Goal: Information Seeking & Learning: Learn about a topic

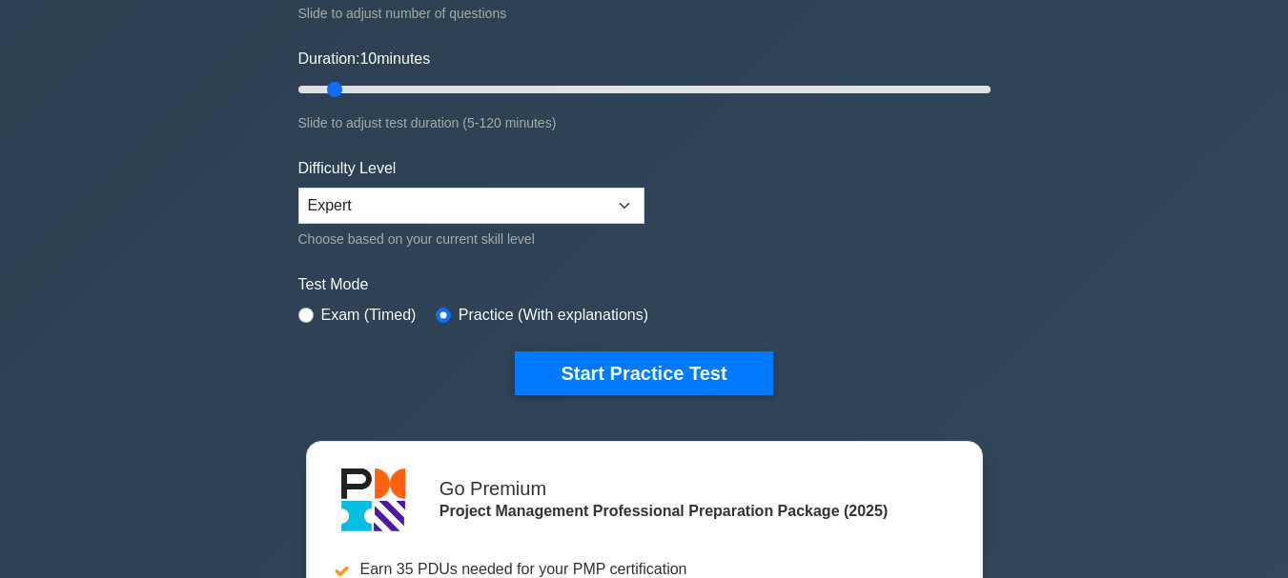
scroll to position [436, 0]
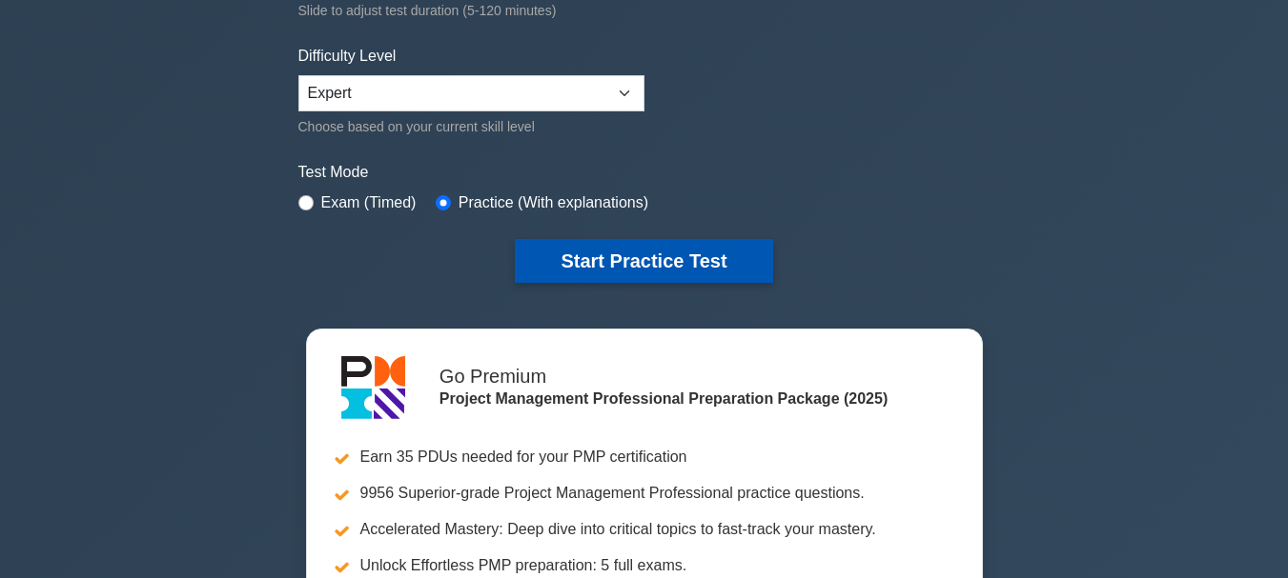
click at [601, 253] on button "Start Practice Test" at bounding box center [643, 261] width 257 height 44
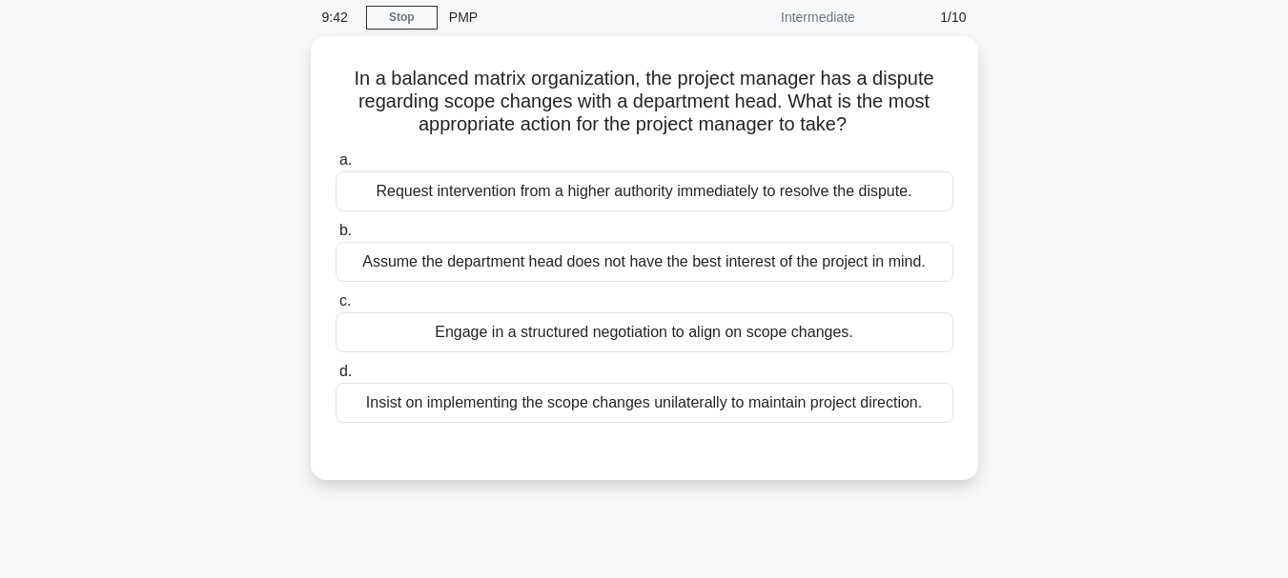
scroll to position [72, 0]
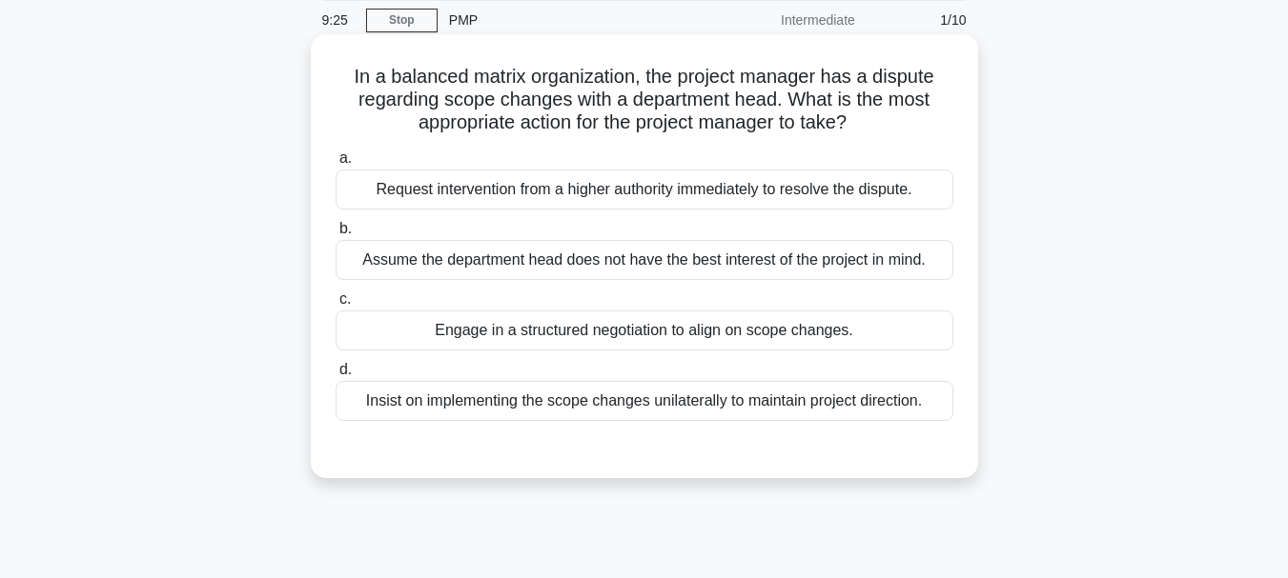
click at [705, 332] on div "Engage in a structured negotiation to align on scope changes." at bounding box center [644, 331] width 618 height 40
click at [335, 306] on input "c. Engage in a structured negotiation to align on scope changes." at bounding box center [335, 300] width 0 height 12
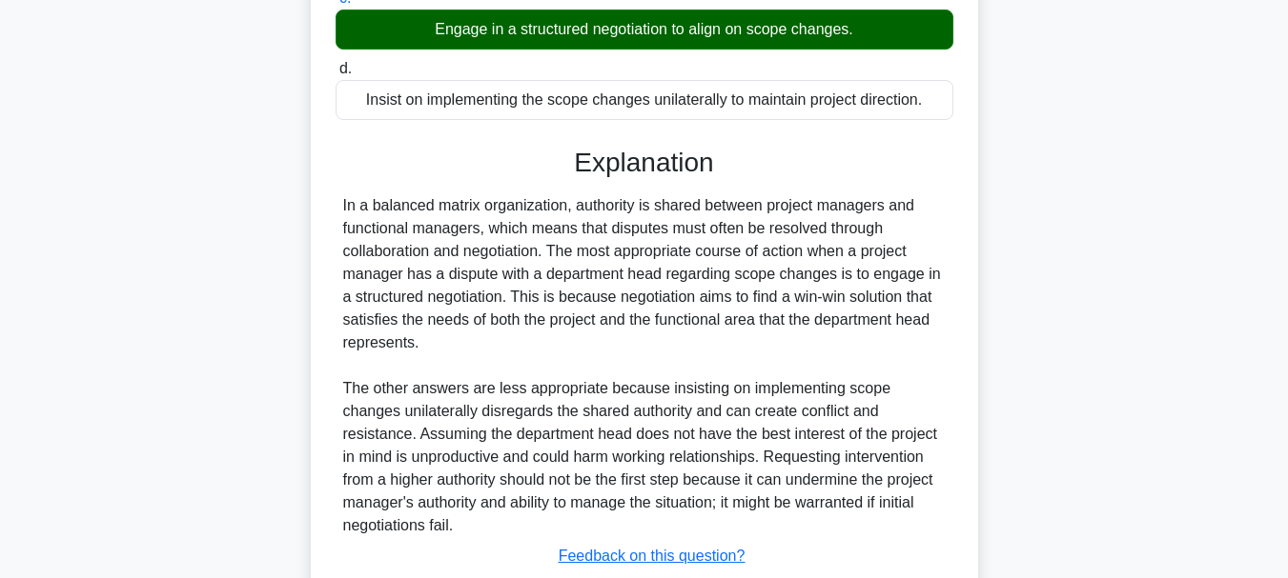
scroll to position [418, 0]
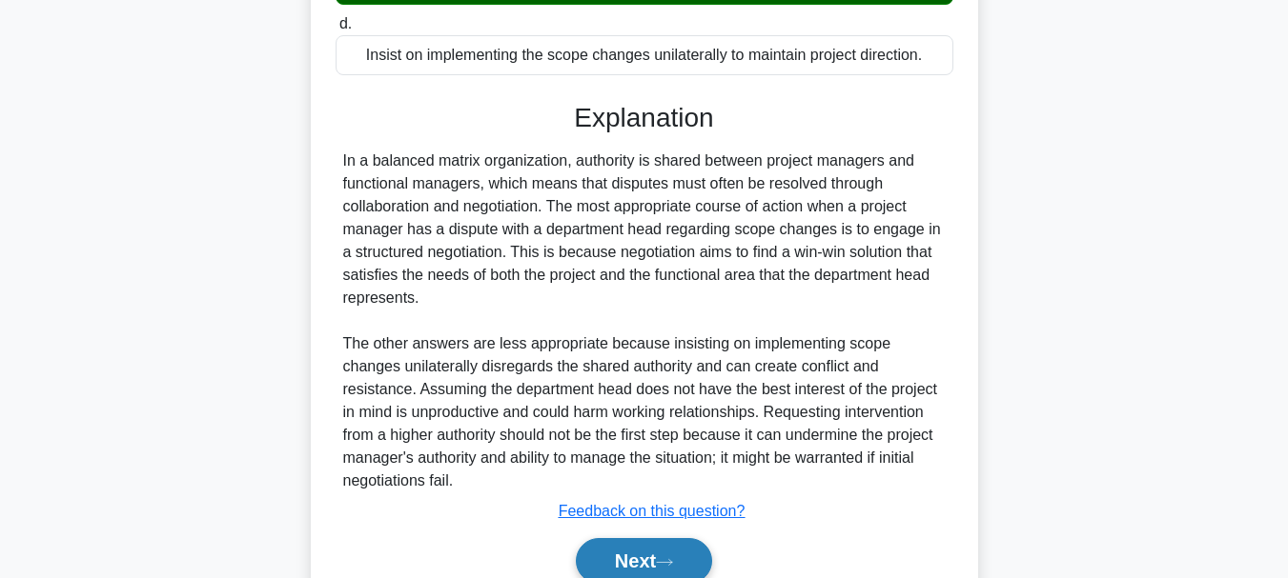
click at [695, 551] on button "Next" at bounding box center [644, 561] width 136 height 46
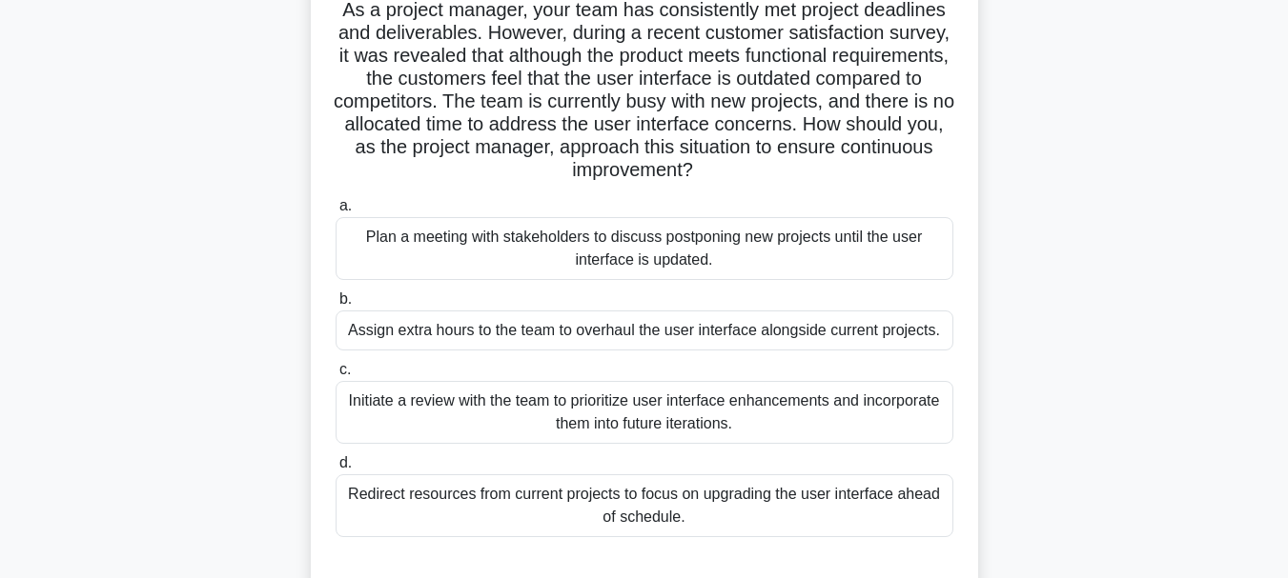
scroll to position [148, 0]
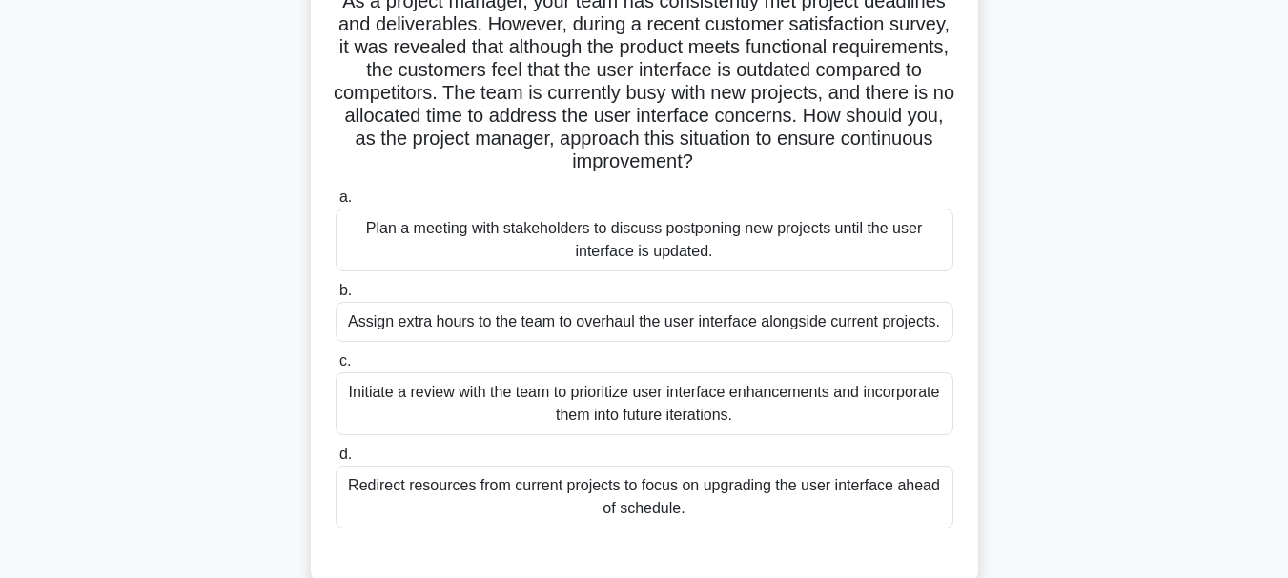
click at [688, 417] on div "Initiate a review with the team to prioritize user interface enhancements and i…" at bounding box center [644, 404] width 618 height 63
click at [335, 368] on input "c. Initiate a review with the team to prioritize user interface enhancements an…" at bounding box center [335, 361] width 0 height 12
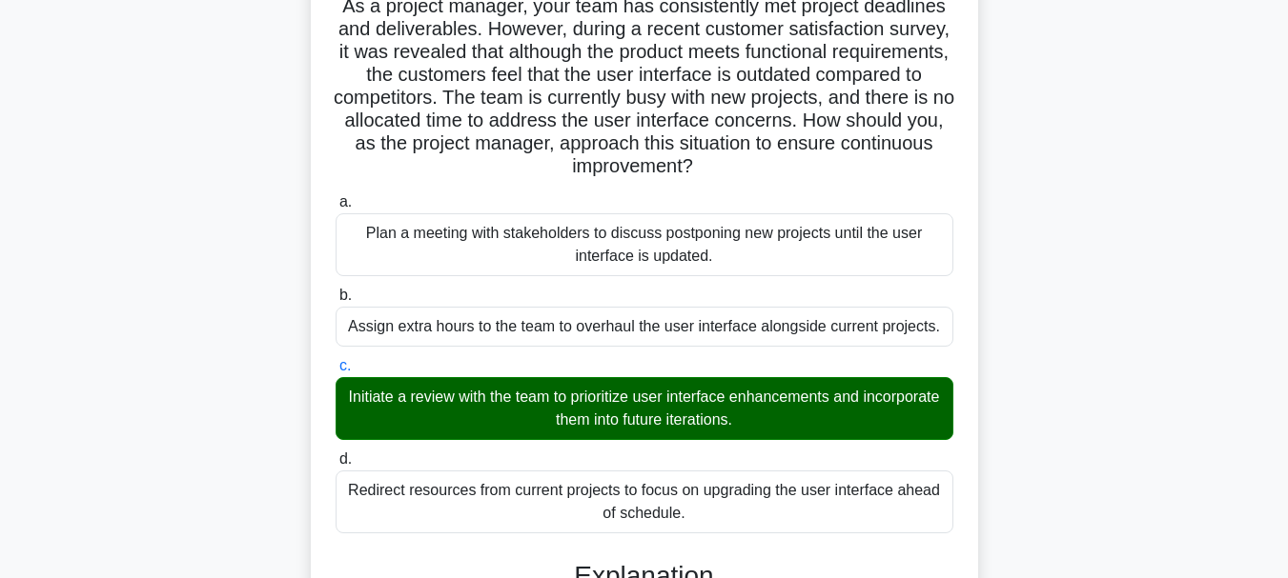
scroll to position [575, 0]
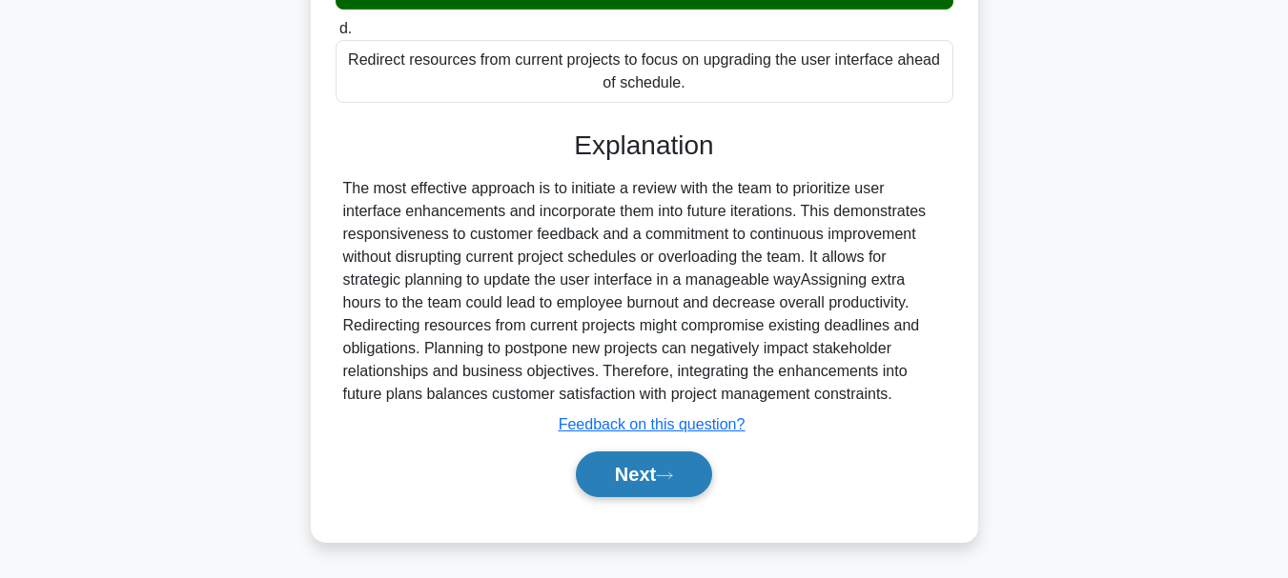
click at [647, 493] on button "Next" at bounding box center [644, 475] width 136 height 46
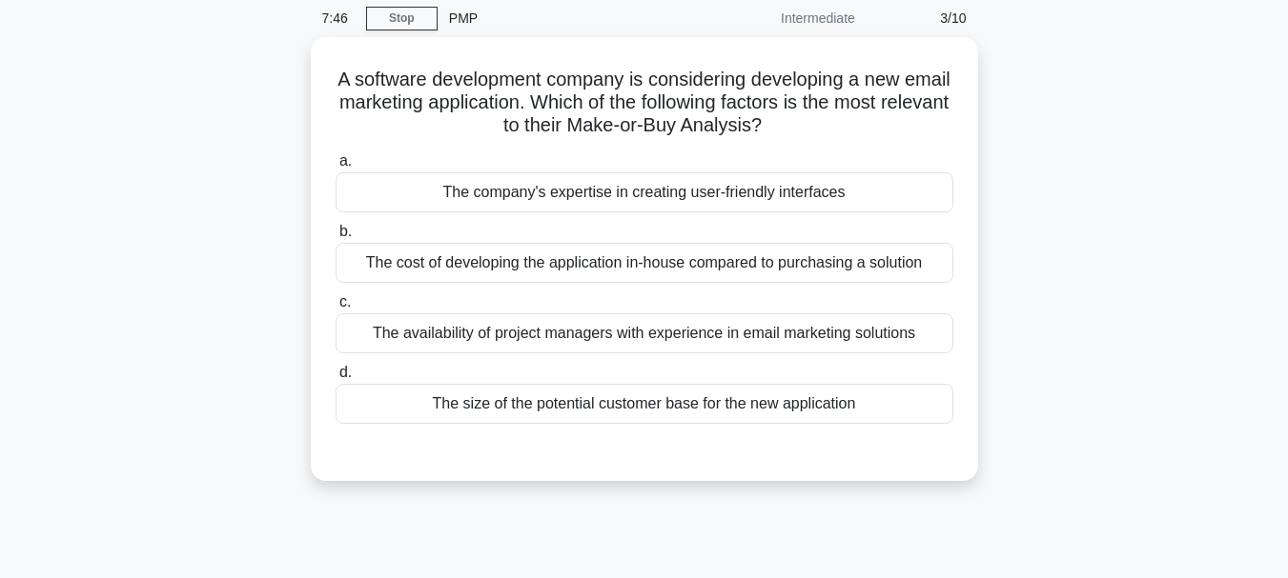
scroll to position [65, 0]
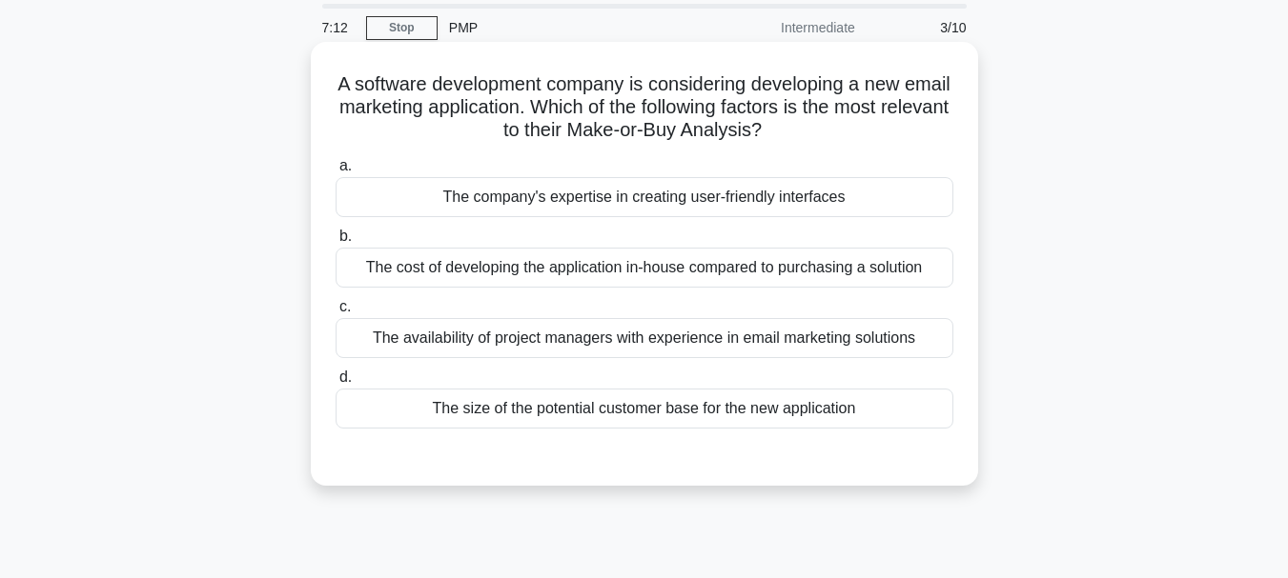
click at [518, 260] on div "The cost of developing the application in-house compared to purchasing a soluti…" at bounding box center [644, 268] width 618 height 40
click at [335, 243] on input "b. The cost of developing the application in-house compared to purchasing a sol…" at bounding box center [335, 237] width 0 height 12
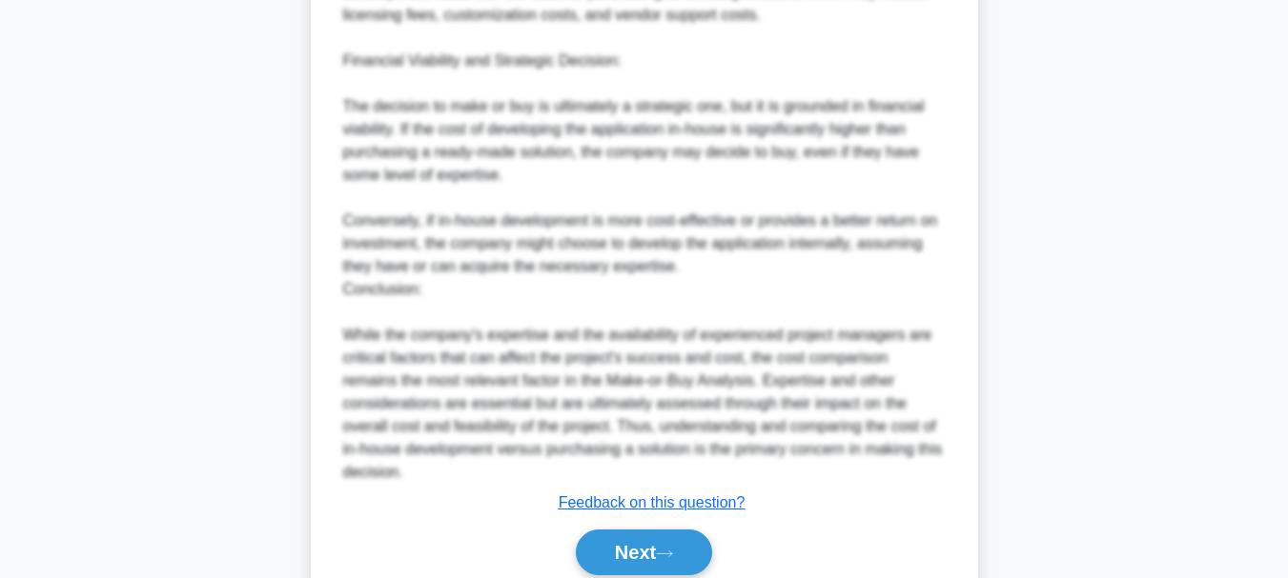
scroll to position [1215, 0]
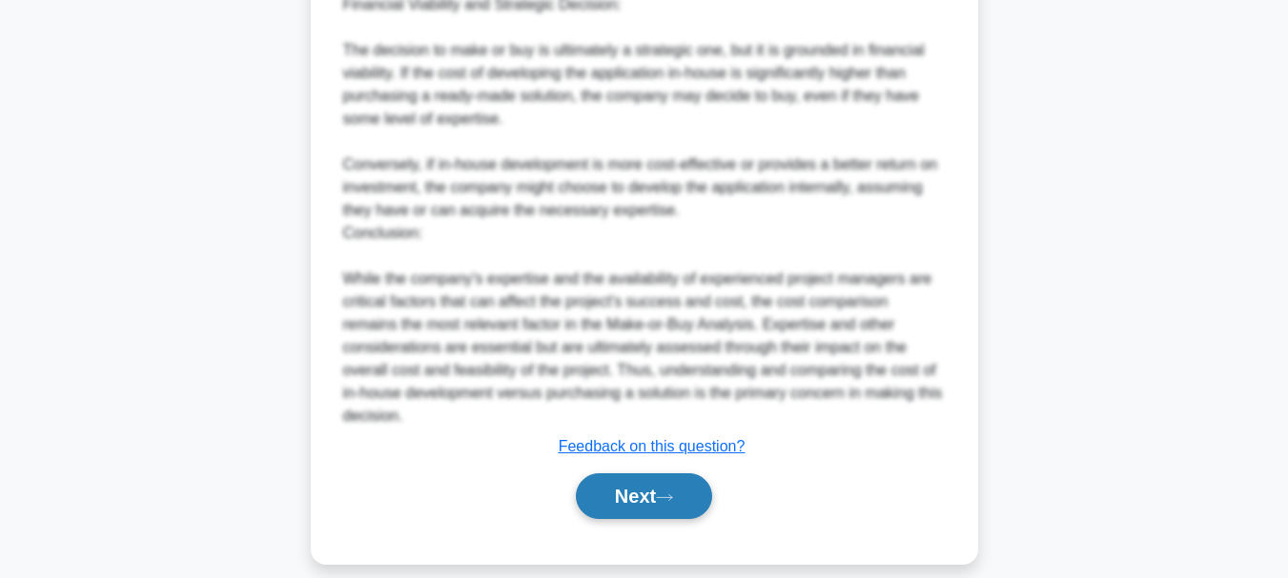
click at [604, 474] on button "Next" at bounding box center [644, 497] width 136 height 46
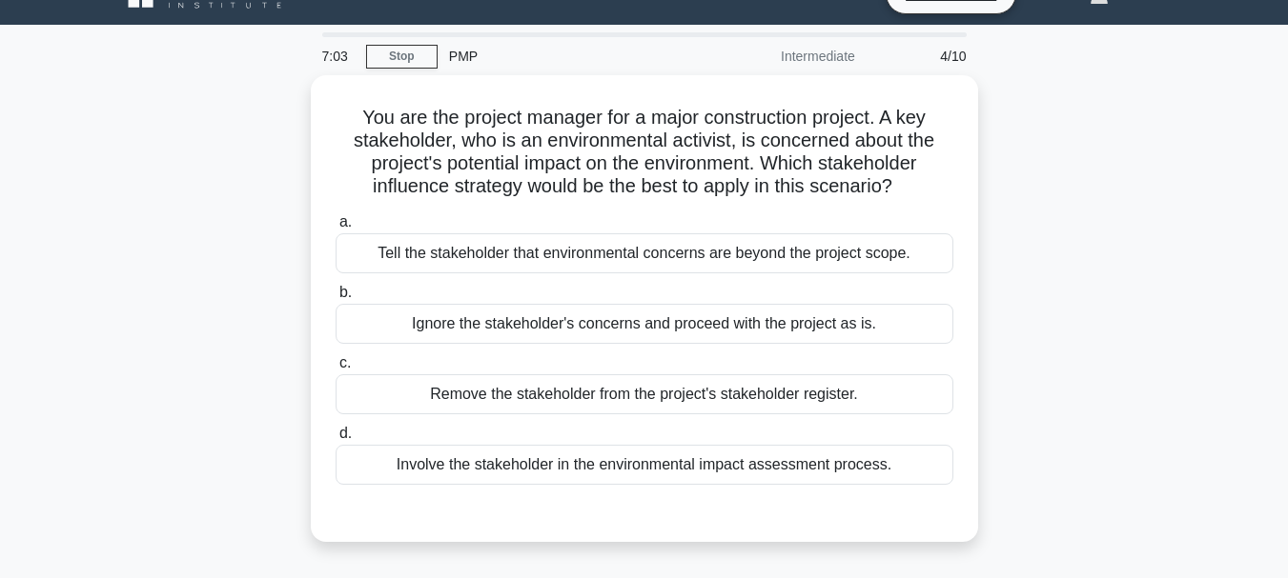
scroll to position [43, 0]
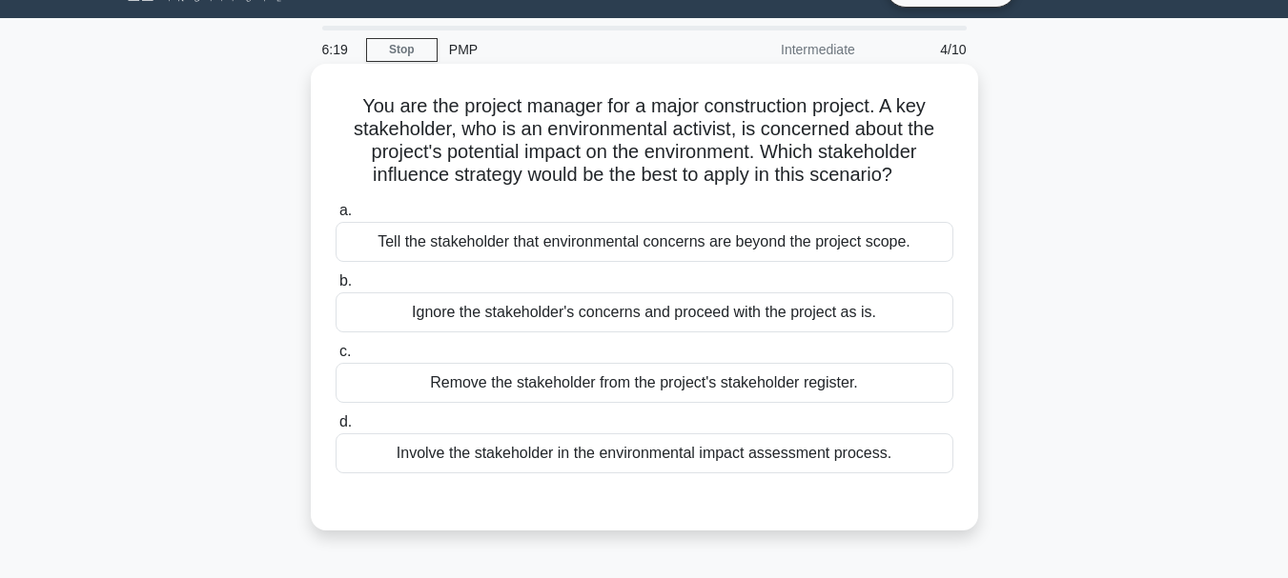
click at [693, 462] on div "Involve the stakeholder in the environmental impact assessment process." at bounding box center [644, 454] width 618 height 40
click at [335, 429] on input "d. Involve the stakeholder in the environmental impact assessment process." at bounding box center [335, 422] width 0 height 12
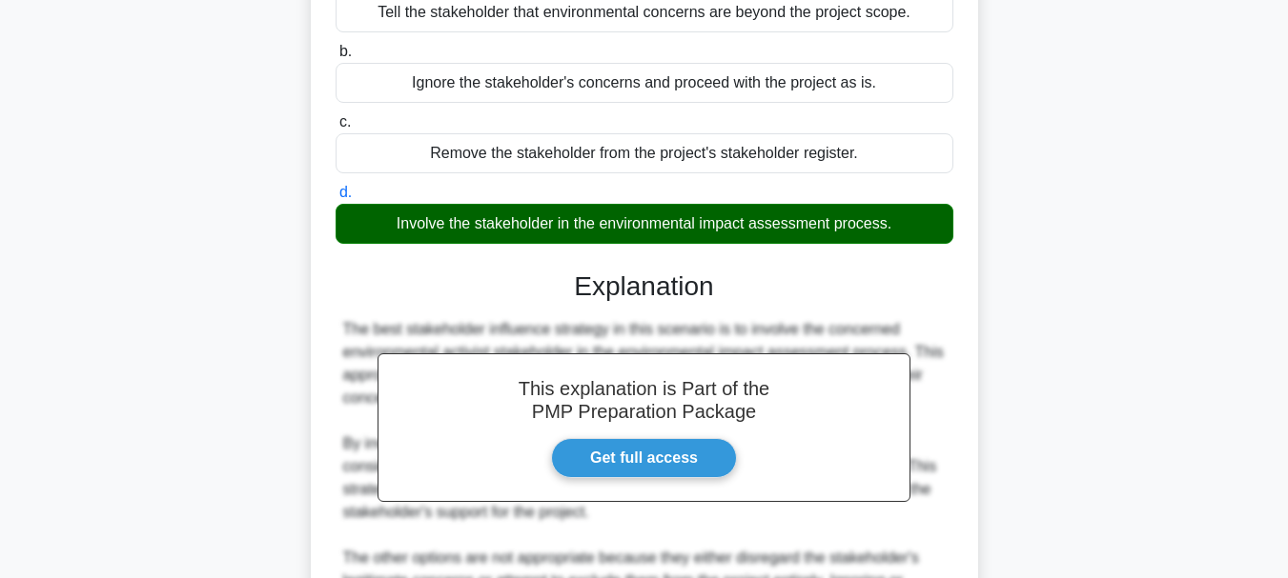
scroll to position [529, 0]
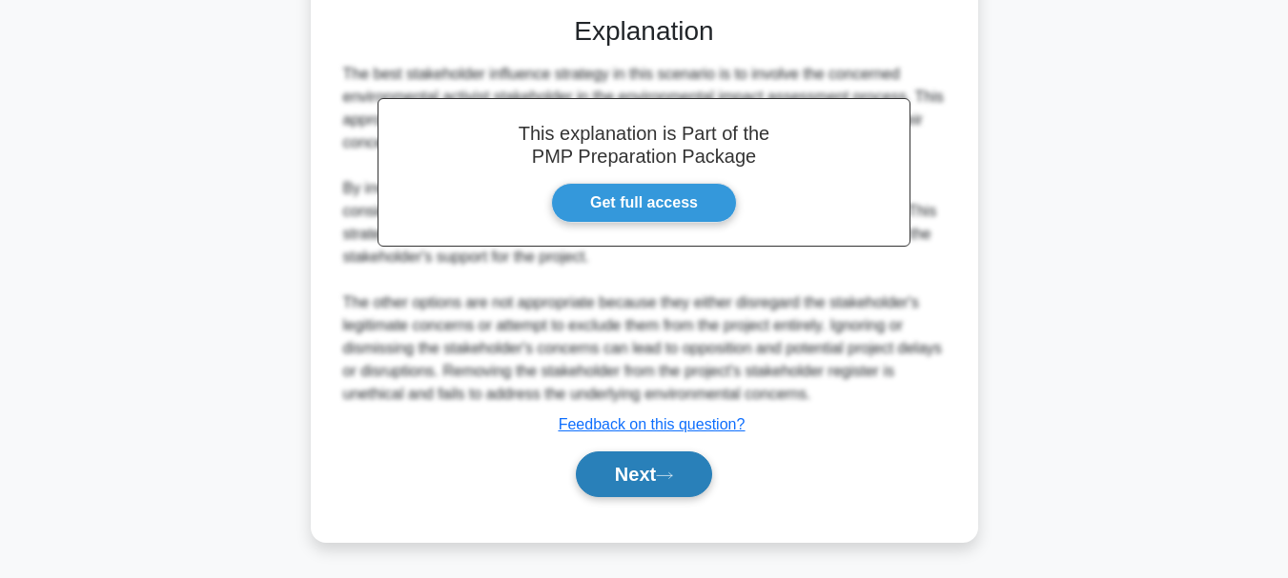
click at [638, 480] on button "Next" at bounding box center [644, 475] width 136 height 46
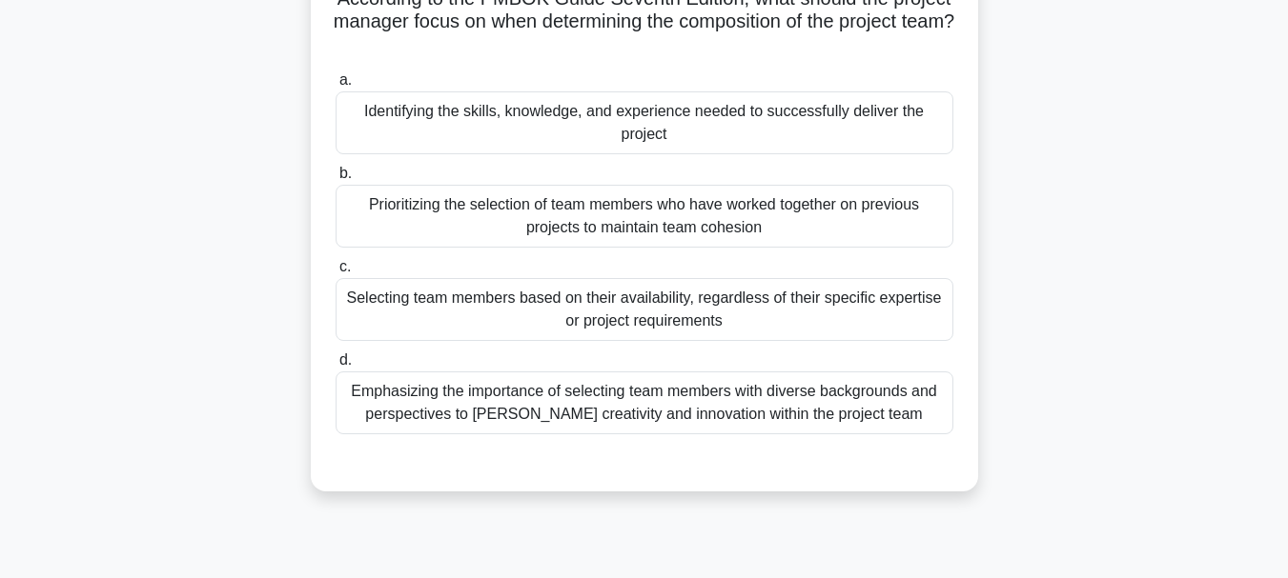
scroll to position [157, 0]
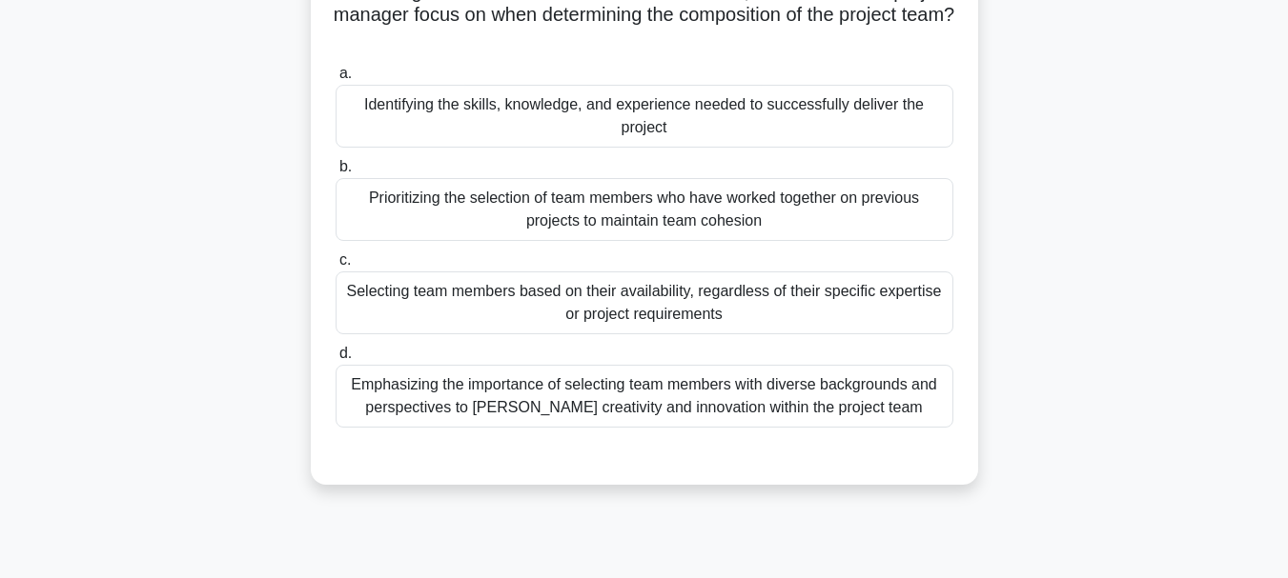
click at [782, 91] on div "Identifying the skills, knowledge, and experience needed to successfully delive…" at bounding box center [644, 116] width 618 height 63
click at [335, 80] on input "a. Identifying the skills, knowledge, and experience needed to successfully del…" at bounding box center [335, 74] width 0 height 12
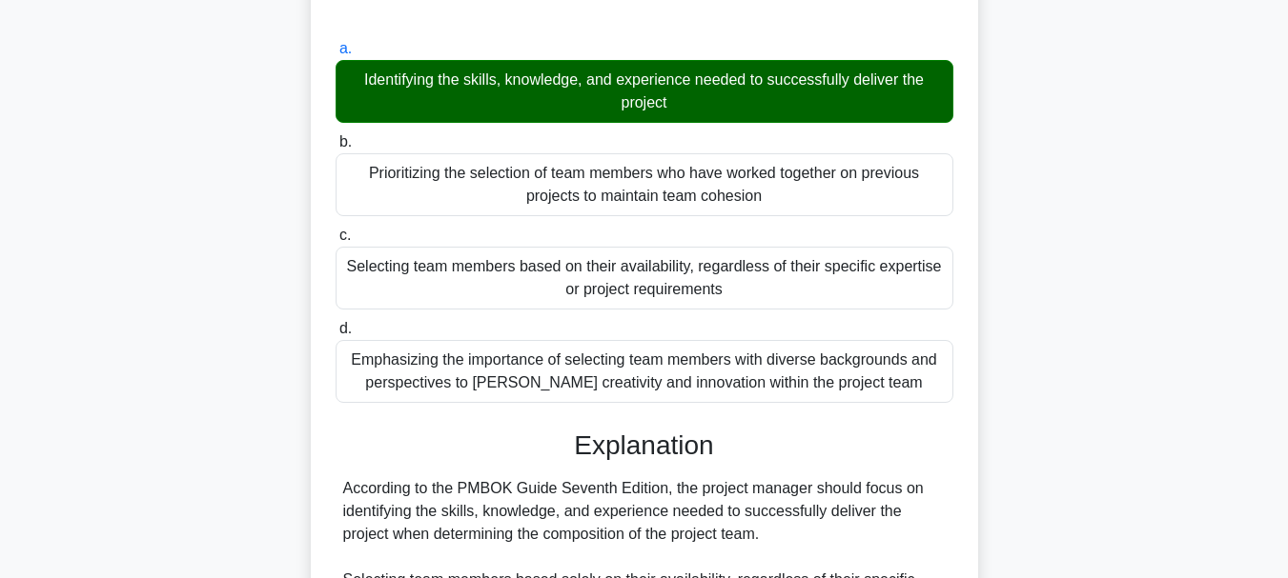
scroll to position [643, 0]
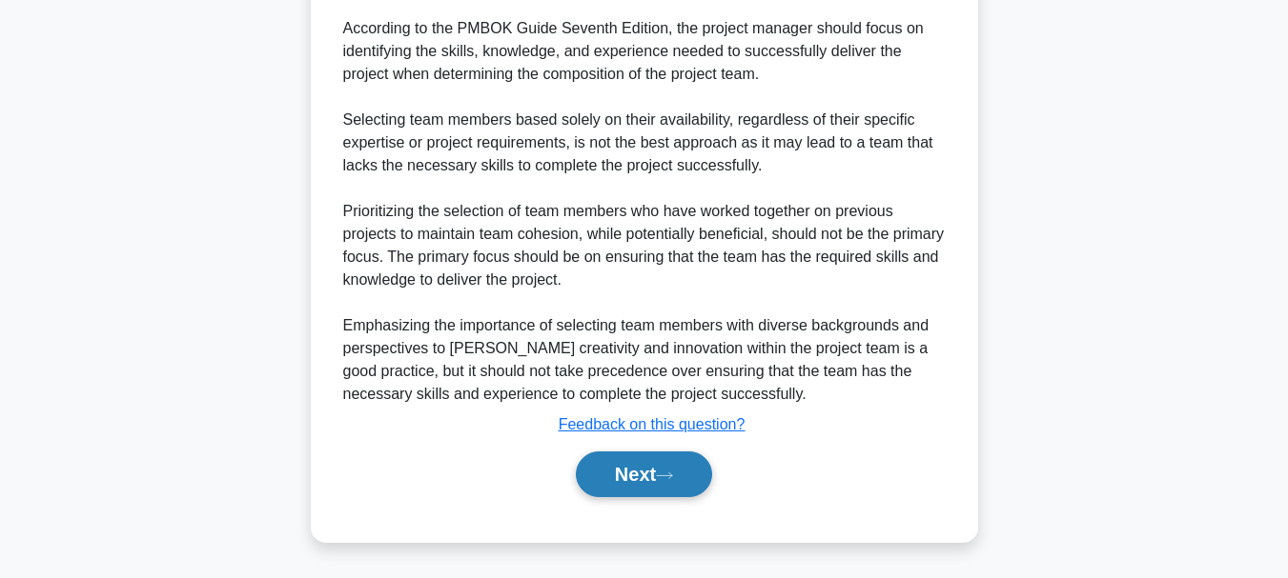
click at [607, 460] on button "Next" at bounding box center [644, 475] width 136 height 46
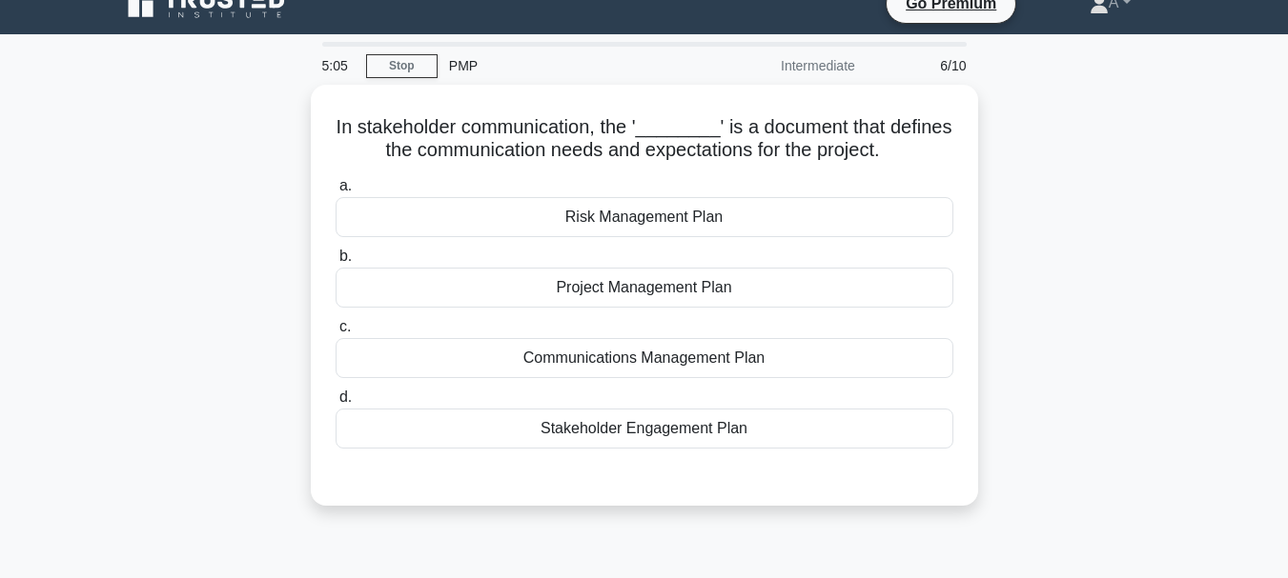
scroll to position [0, 0]
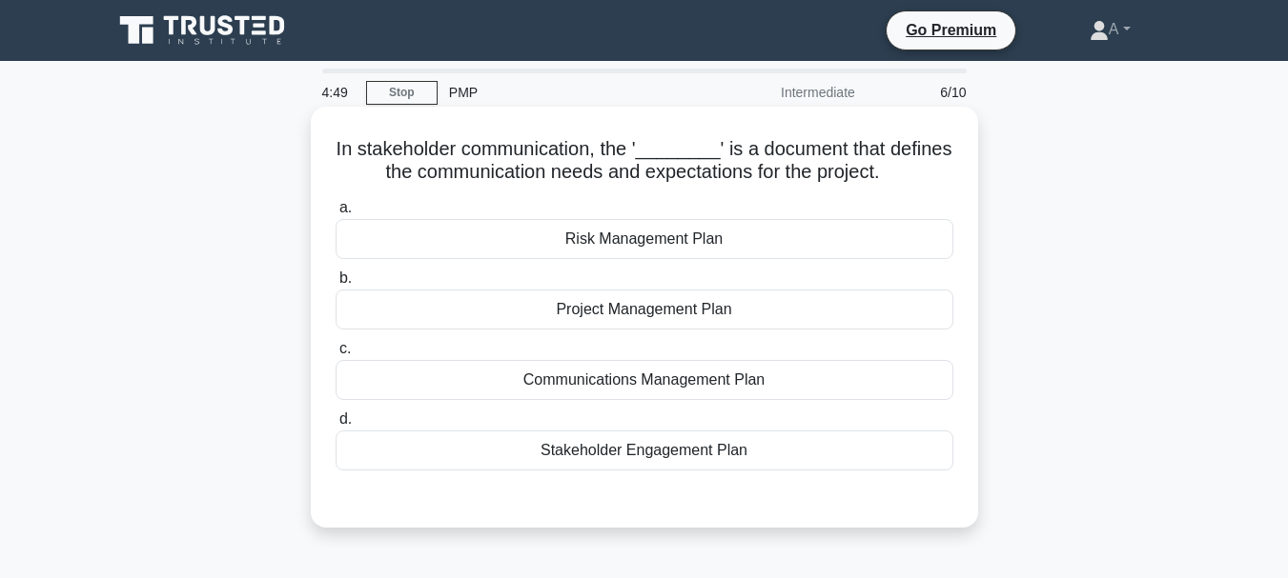
click at [672, 390] on div "Communications Management Plan" at bounding box center [644, 380] width 618 height 40
click at [335, 355] on input "c. Communications Management Plan" at bounding box center [335, 349] width 0 height 12
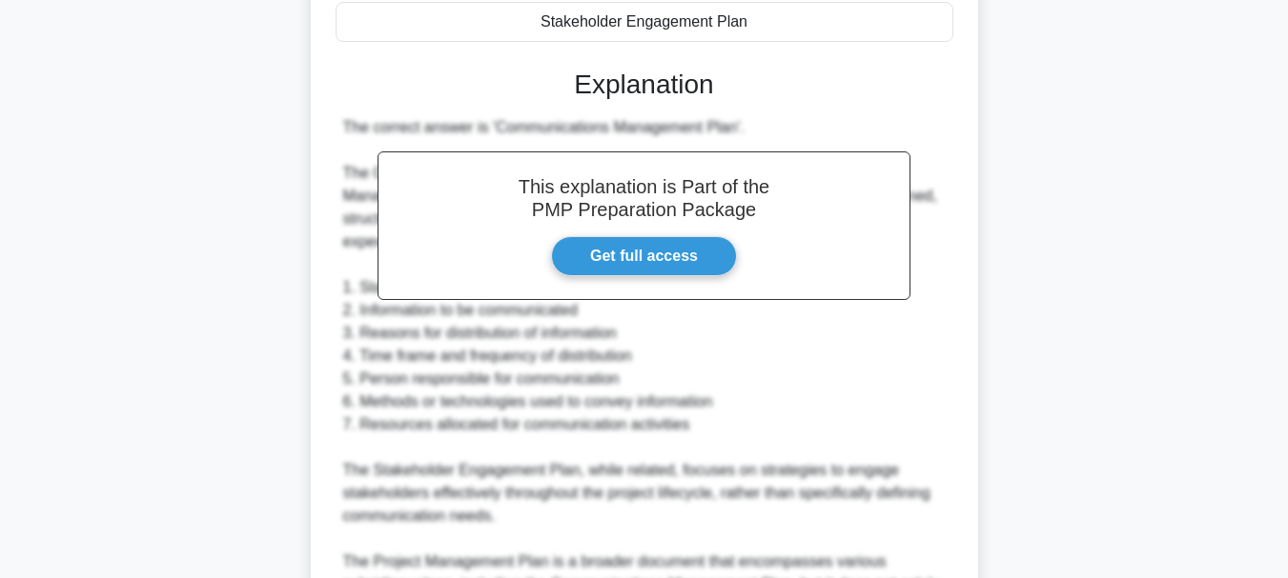
scroll to position [712, 0]
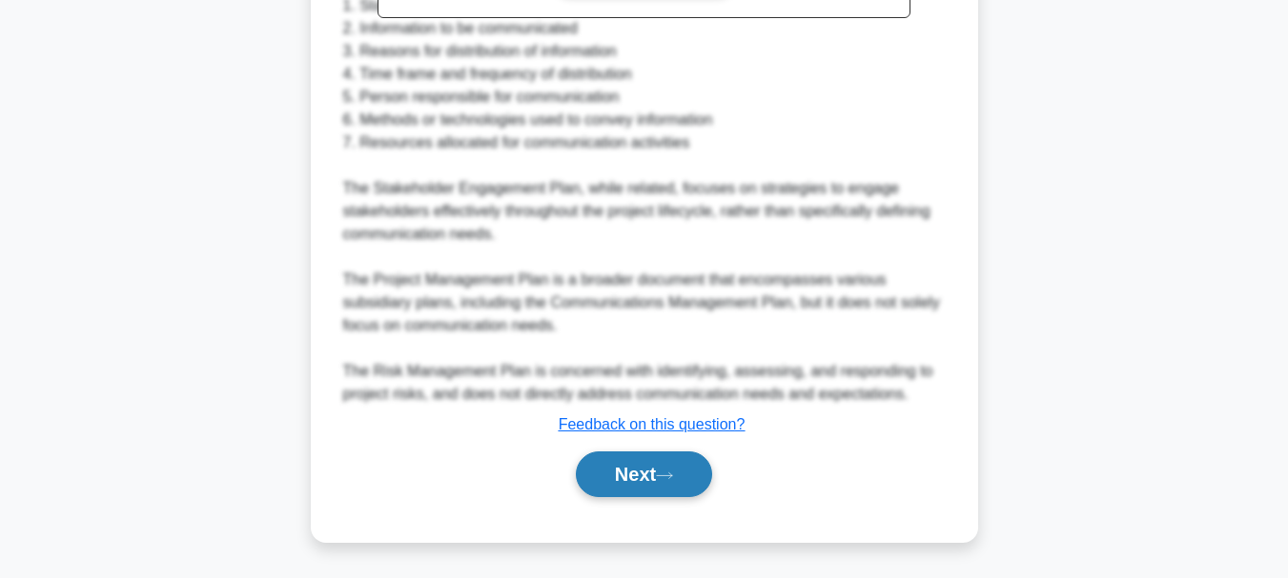
click at [618, 482] on button "Next" at bounding box center [644, 475] width 136 height 46
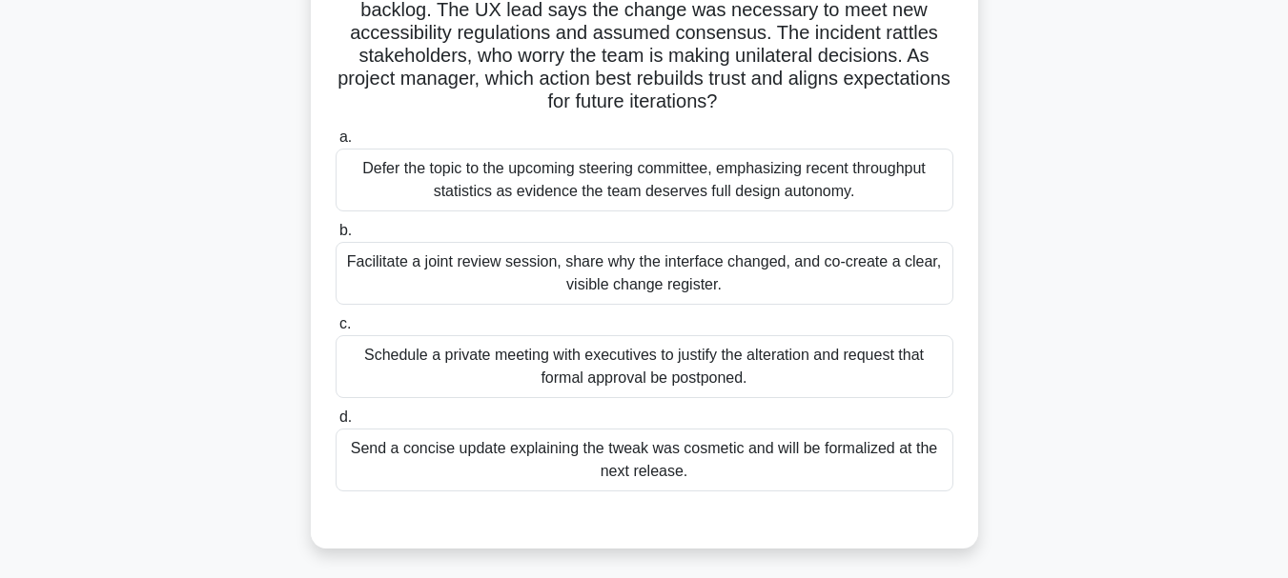
scroll to position [186, 0]
click at [680, 261] on div "Facilitate a joint review session, share why the interface changed, and co-crea…" at bounding box center [644, 272] width 618 height 63
click at [335, 236] on input "b. Facilitate a joint review session, share why the interface changed, and co-c…" at bounding box center [335, 230] width 0 height 12
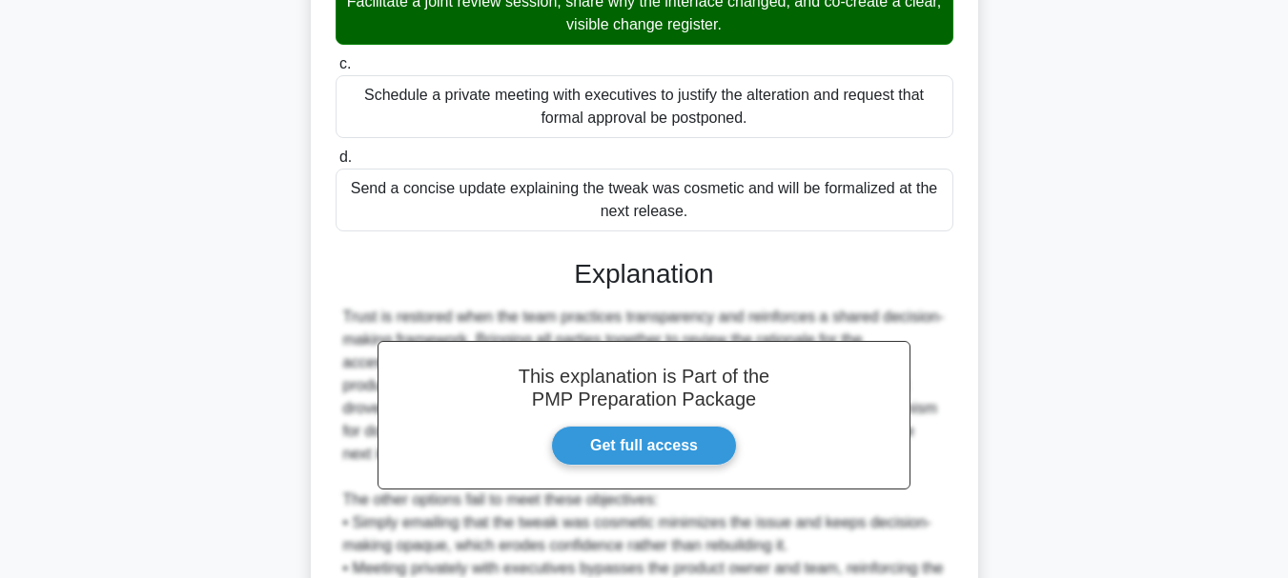
scroll to position [712, 0]
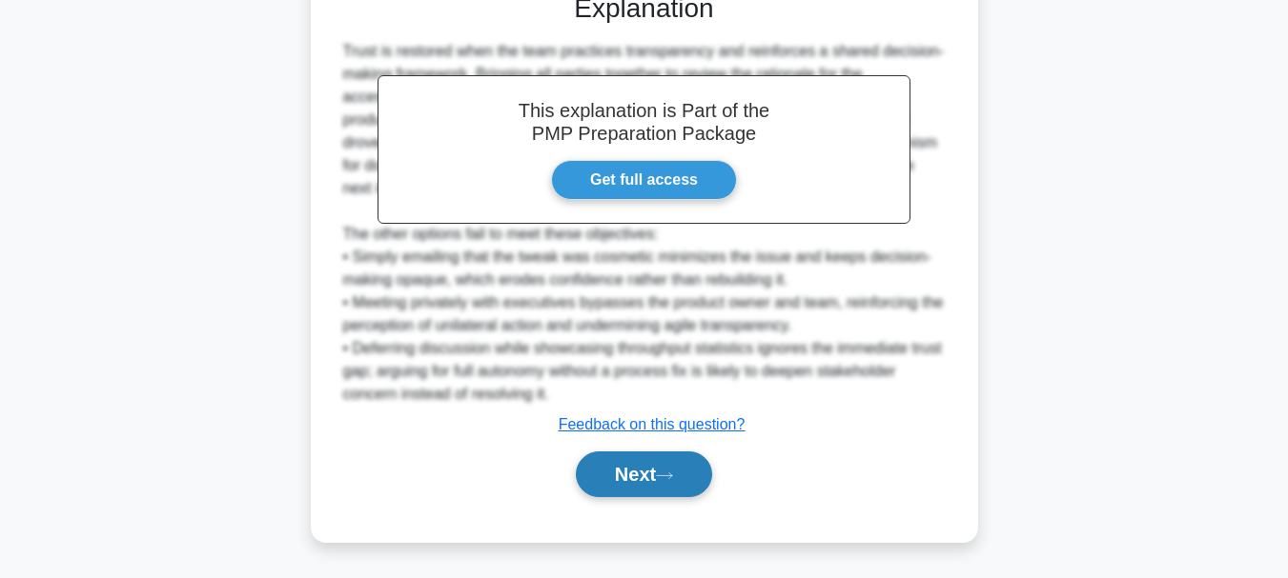
click at [690, 467] on button "Next" at bounding box center [644, 475] width 136 height 46
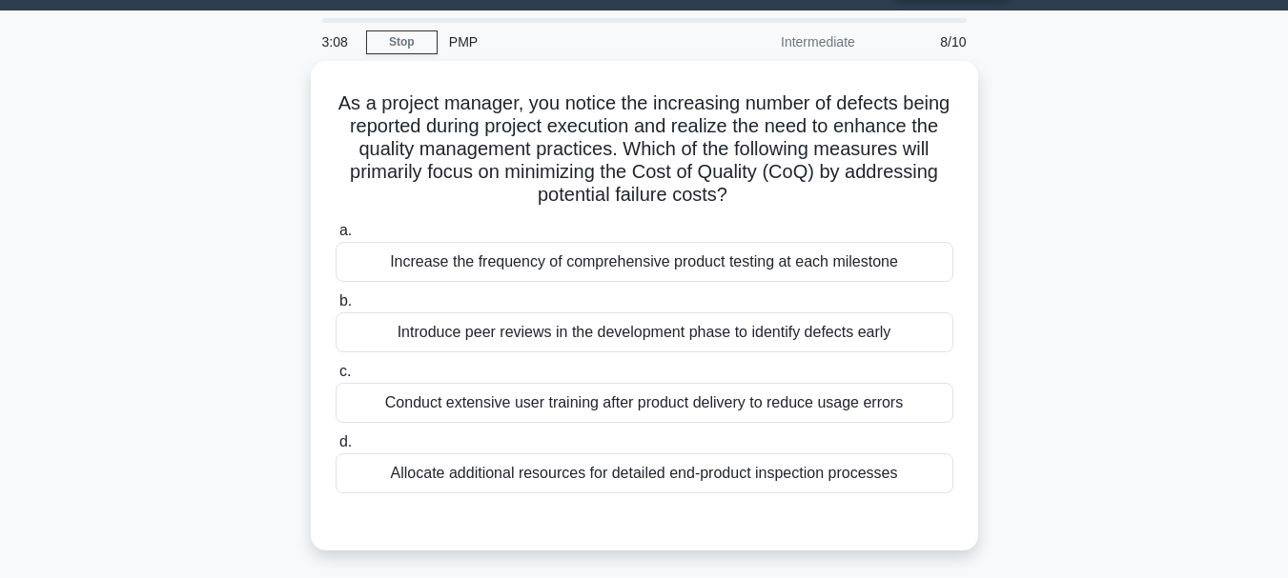
scroll to position [63, 0]
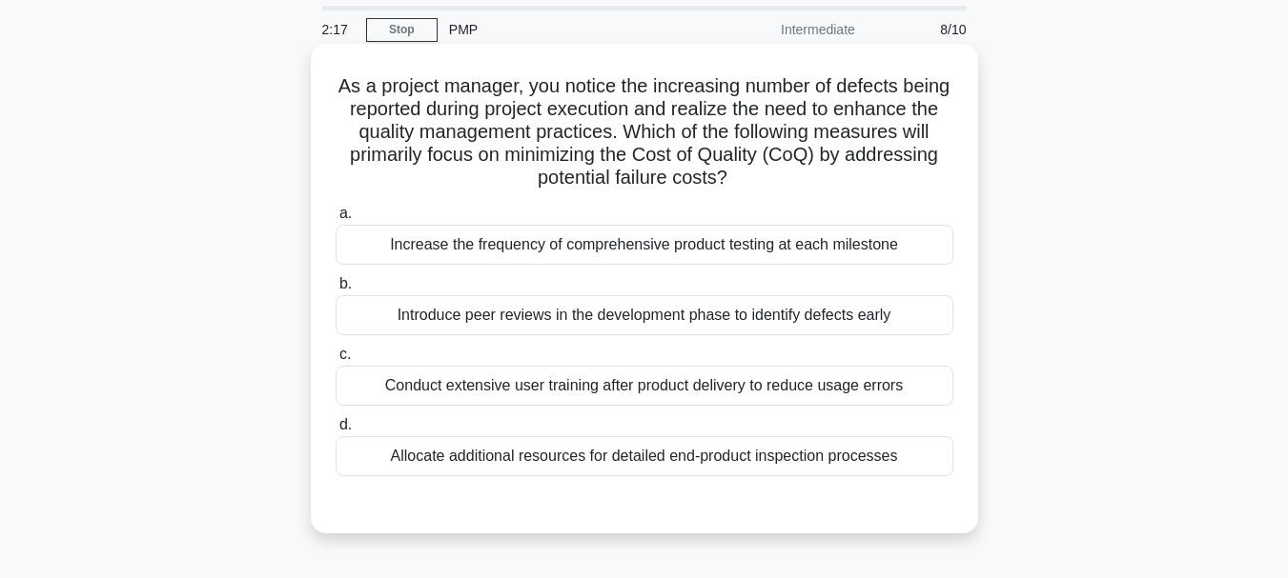
click at [780, 248] on div "Increase the frequency of comprehensive product testing at each milestone" at bounding box center [644, 245] width 618 height 40
click at [335, 220] on input "a. Increase the frequency of comprehensive product testing at each milestone" at bounding box center [335, 214] width 0 height 12
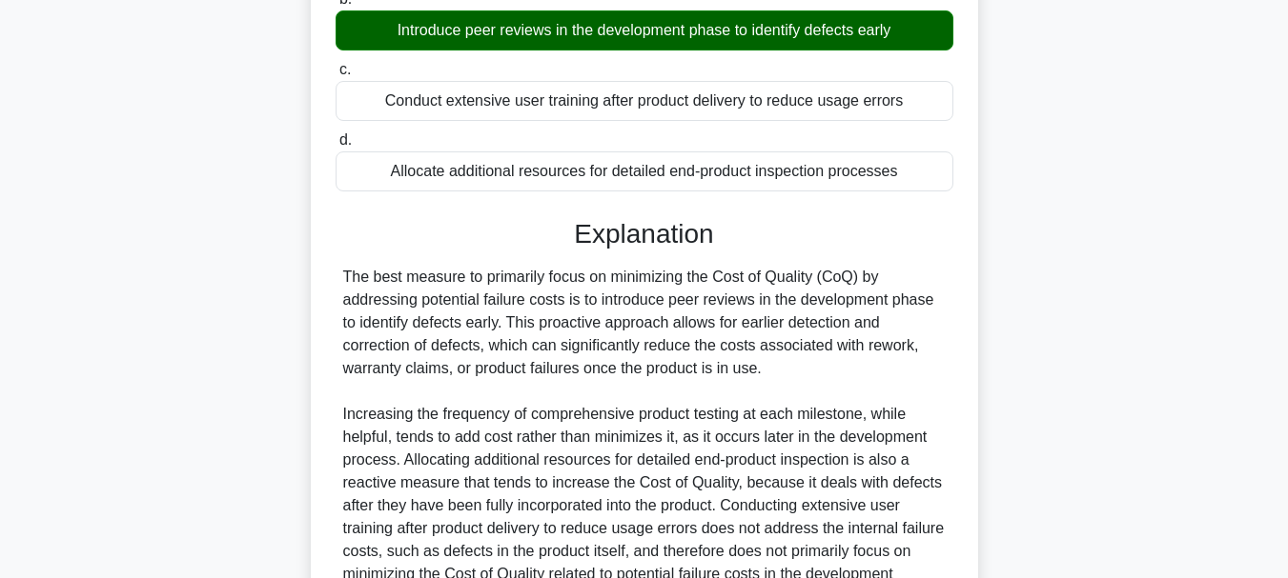
scroll to position [554, 0]
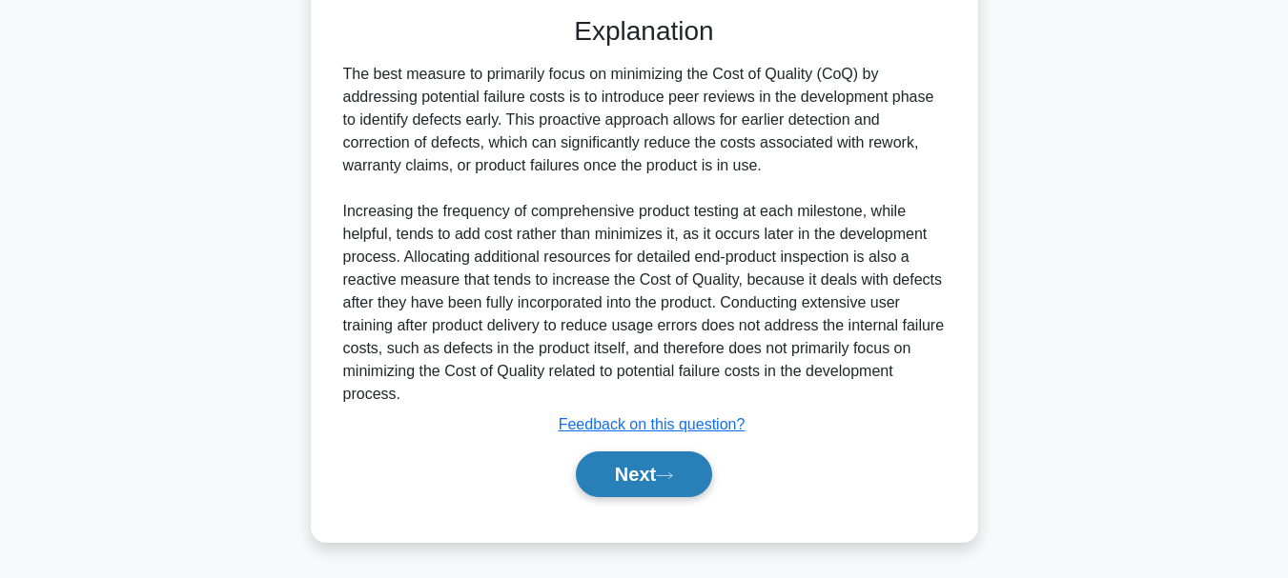
click at [628, 497] on button "Next" at bounding box center [644, 475] width 136 height 46
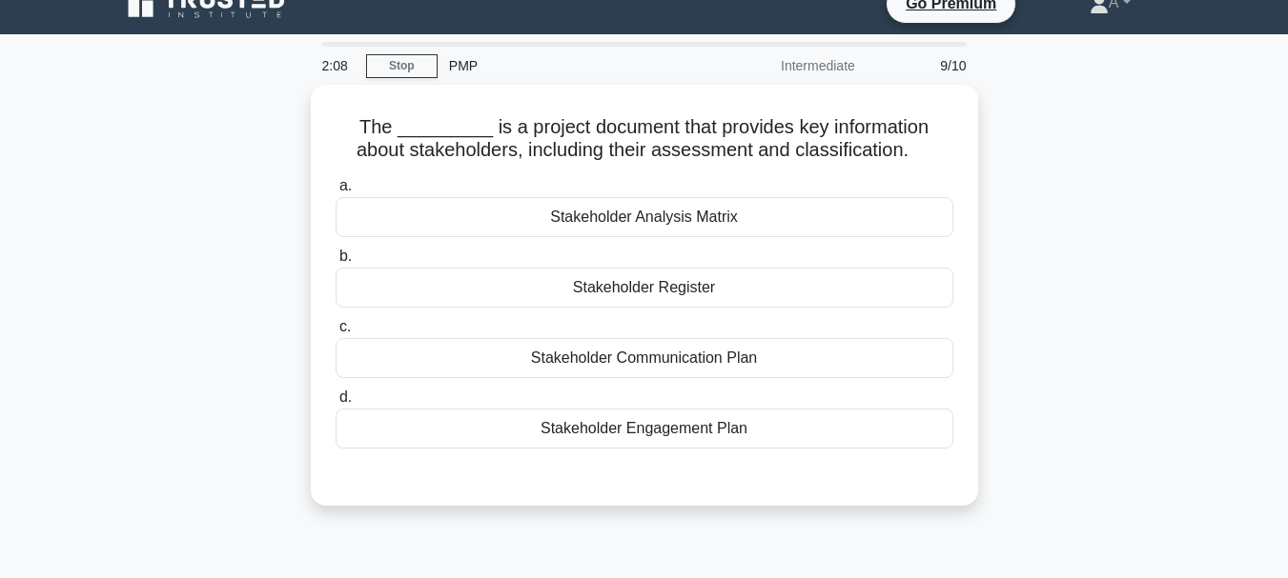
scroll to position [20, 0]
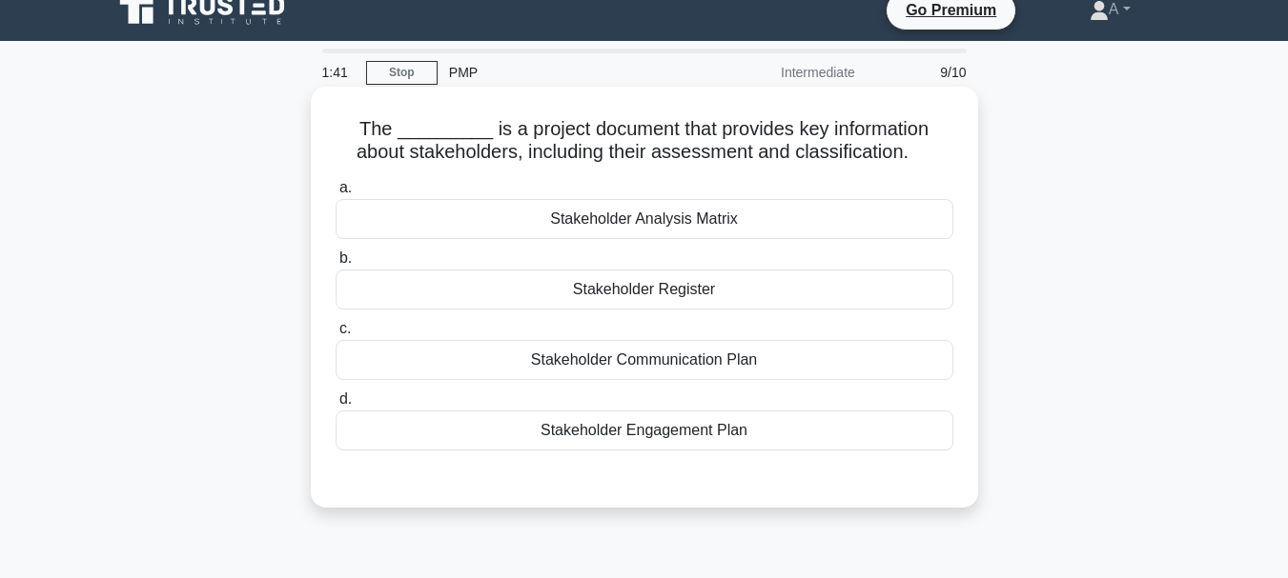
click at [701, 296] on div "Stakeholder Register" at bounding box center [644, 290] width 618 height 40
click at [335, 265] on input "b. Stakeholder Register" at bounding box center [335, 259] width 0 height 12
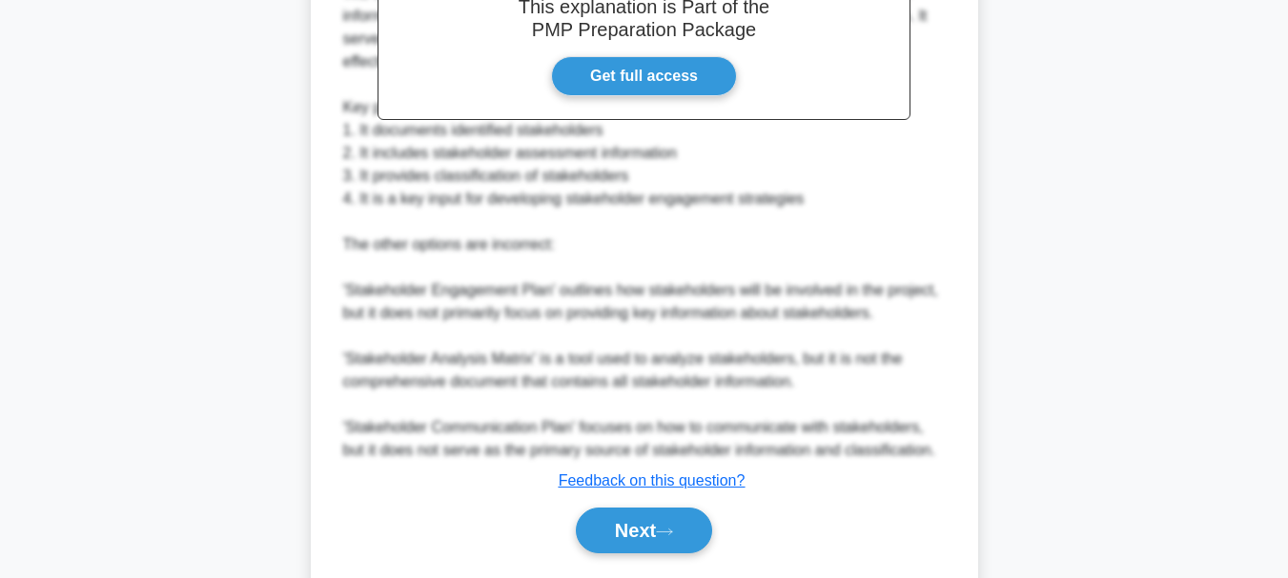
scroll to position [666, 0]
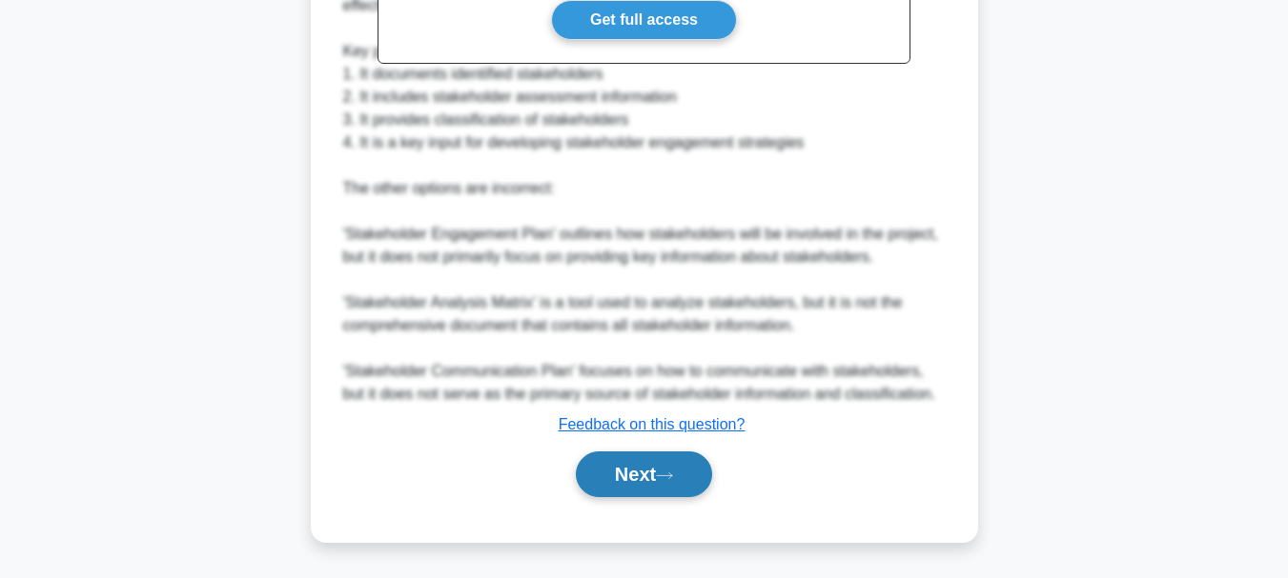
click at [645, 479] on button "Next" at bounding box center [644, 475] width 136 height 46
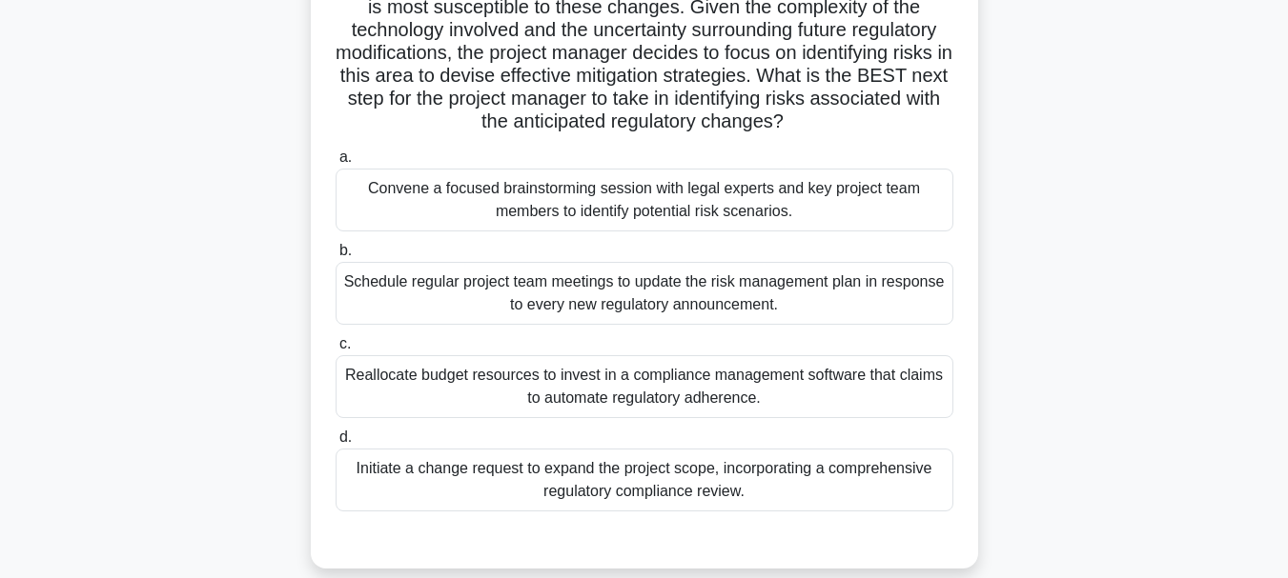
scroll to position [310, 0]
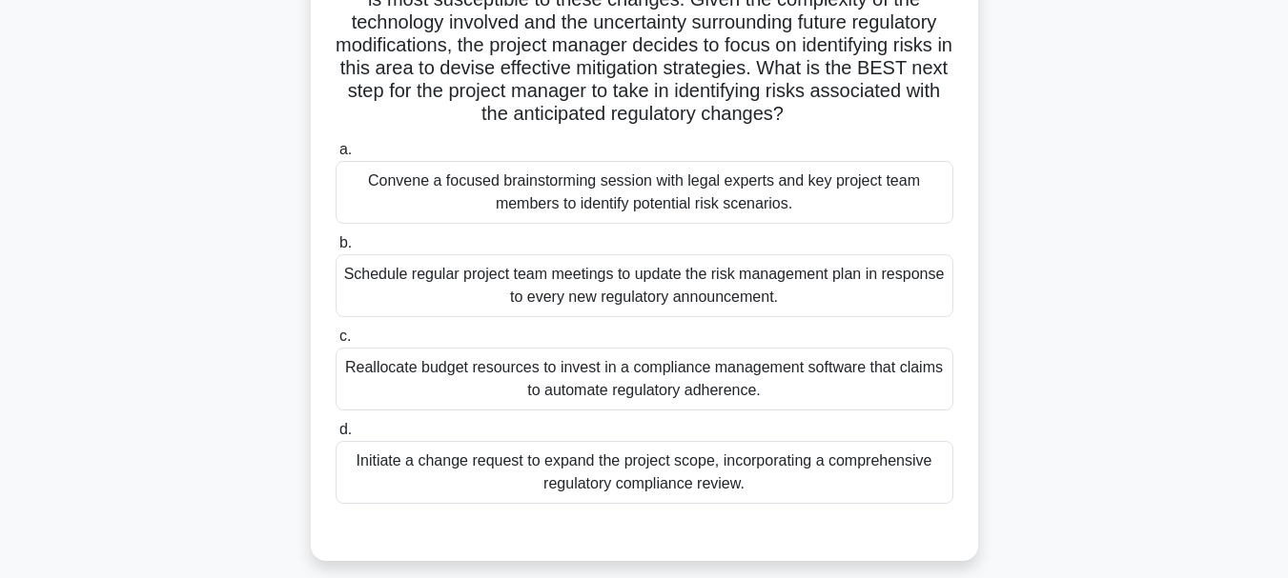
click at [587, 191] on div "Convene a focused brainstorming session with legal experts and key project team…" at bounding box center [644, 192] width 618 height 63
click at [335, 156] on input "a. Convene a focused brainstorming session with legal experts and key project t…" at bounding box center [335, 150] width 0 height 12
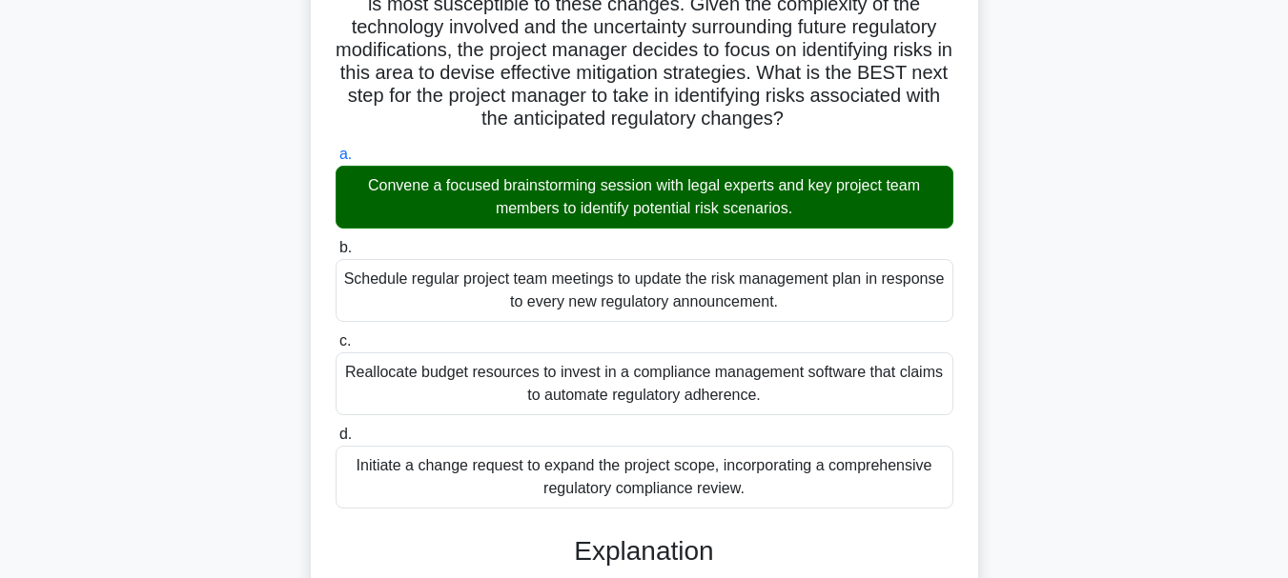
drag, startPoint x: 1286, startPoint y: 225, endPoint x: 1301, endPoint y: 534, distance: 309.2
click at [1287, 534] on html "Go Premium A" at bounding box center [644, 426] width 1288 height 1472
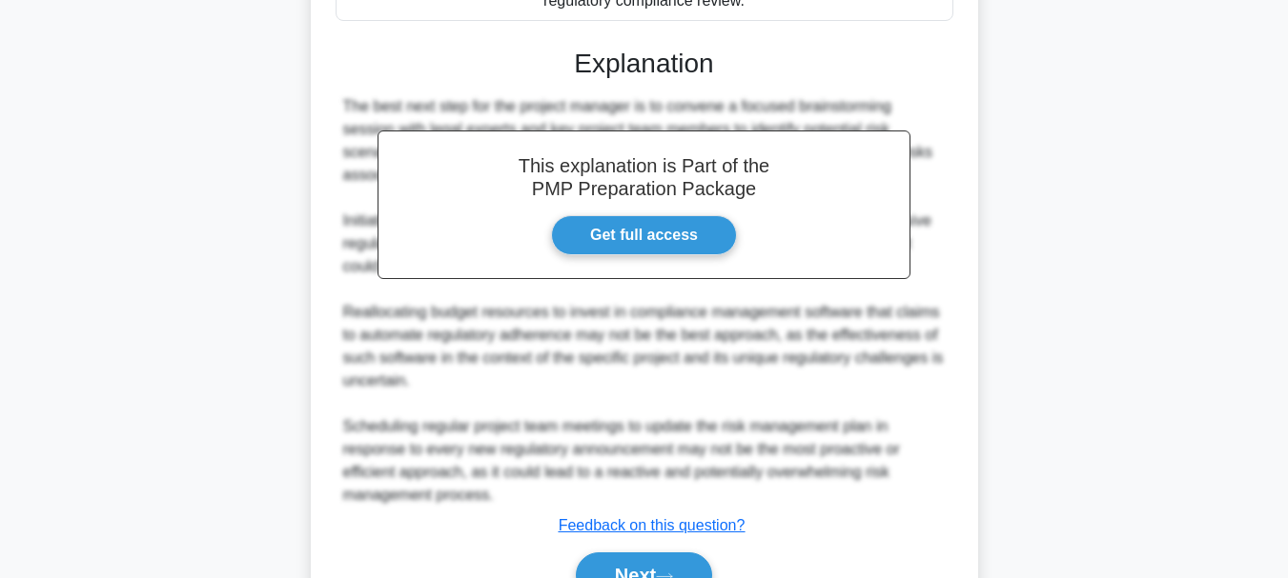
scroll to position [802, 0]
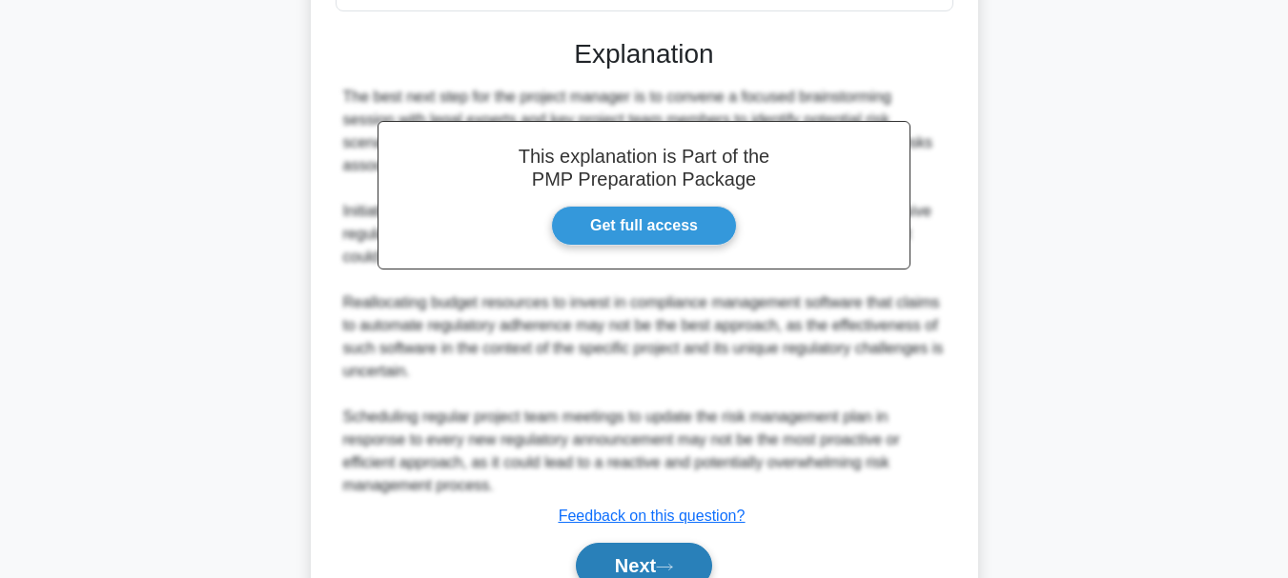
click at [625, 564] on button "Next" at bounding box center [644, 566] width 136 height 46
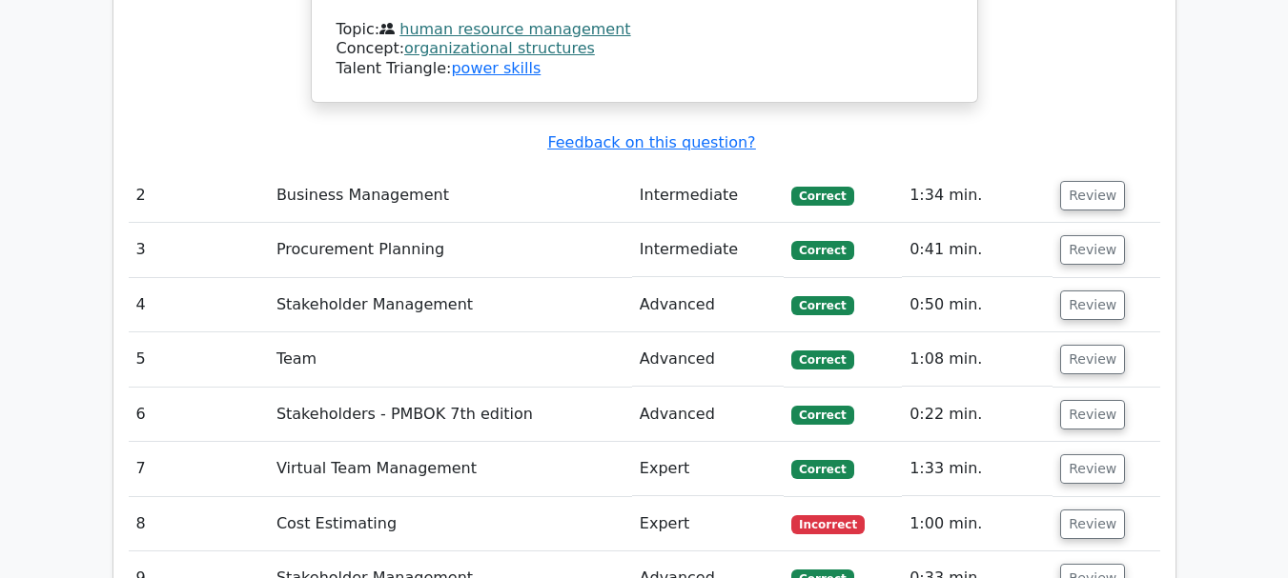
scroll to position [2678, 0]
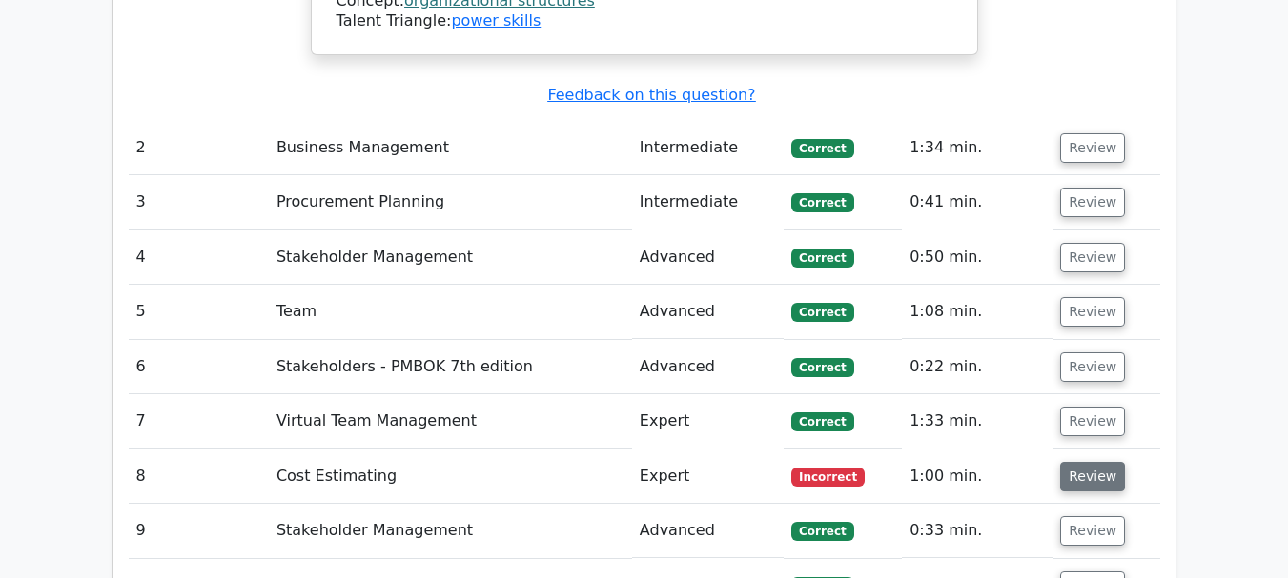
click at [1068, 462] on button "Review" at bounding box center [1092, 477] width 65 height 30
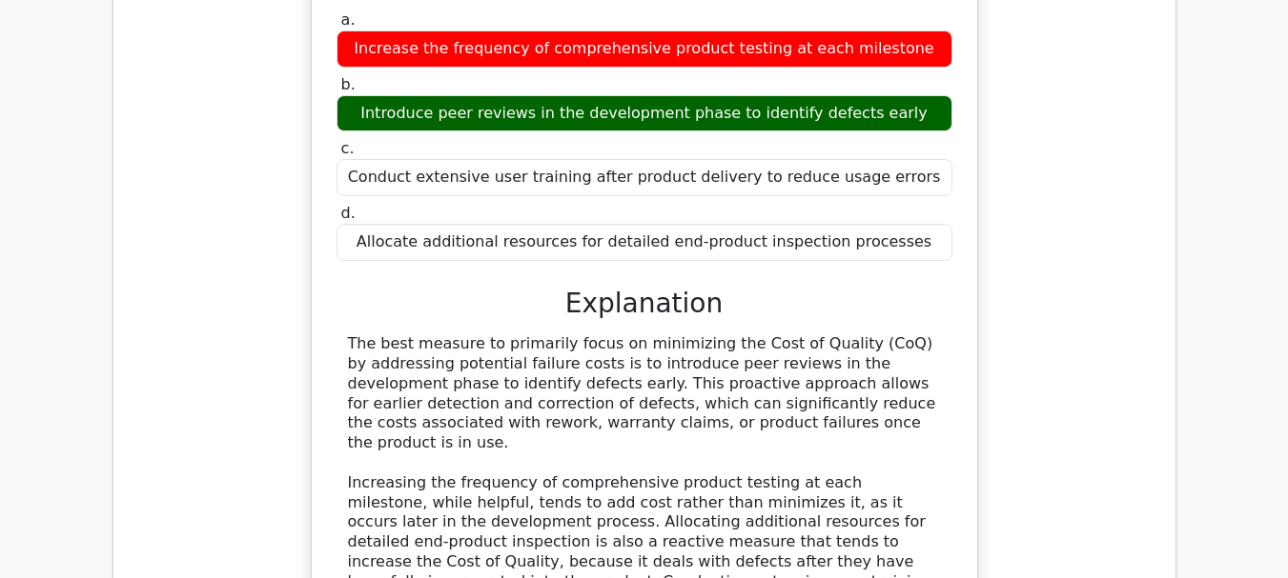
scroll to position [3325, 0]
